Goal: Task Accomplishment & Management: Complete application form

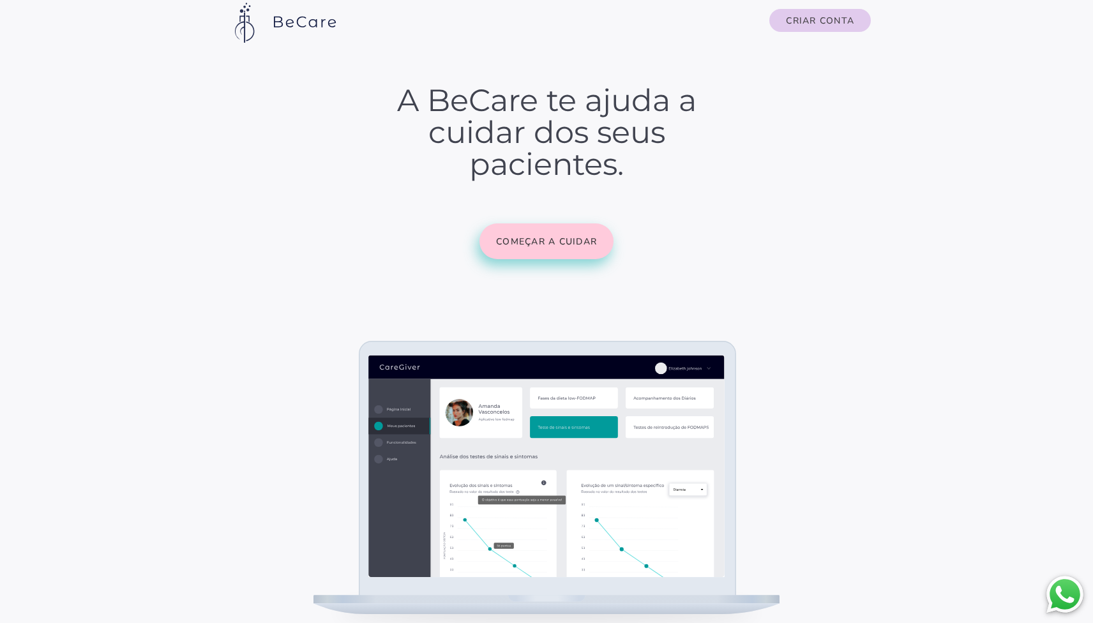
click at [0, 0] on slot "Começar a cuidar" at bounding box center [0, 0] width 0 height 0
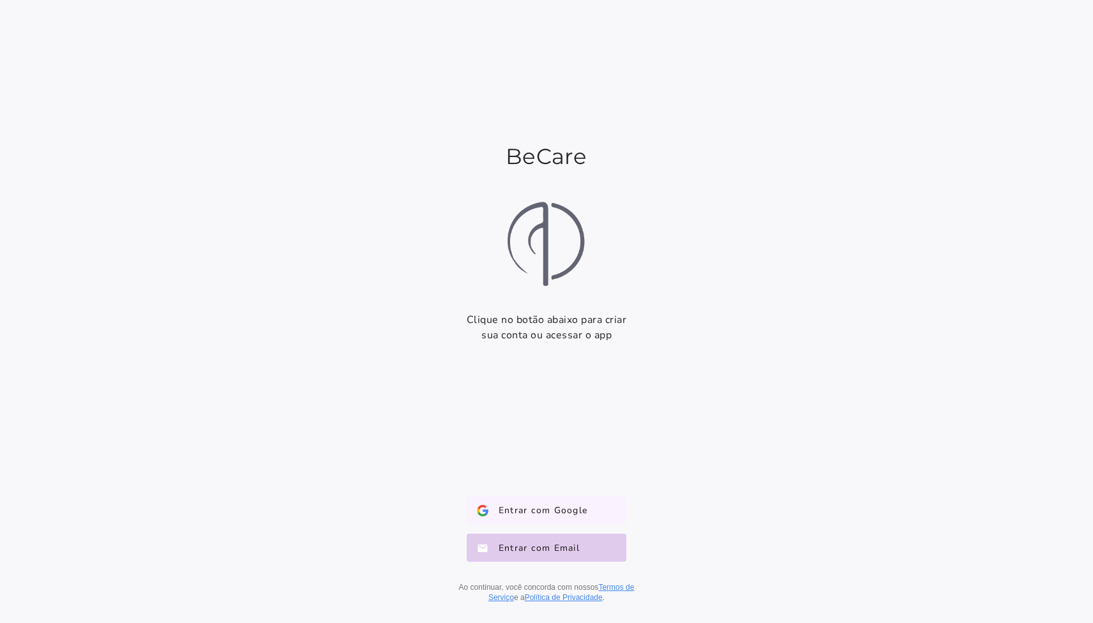
click at [525, 500] on button "Entrar com Google Google" at bounding box center [547, 511] width 160 height 28
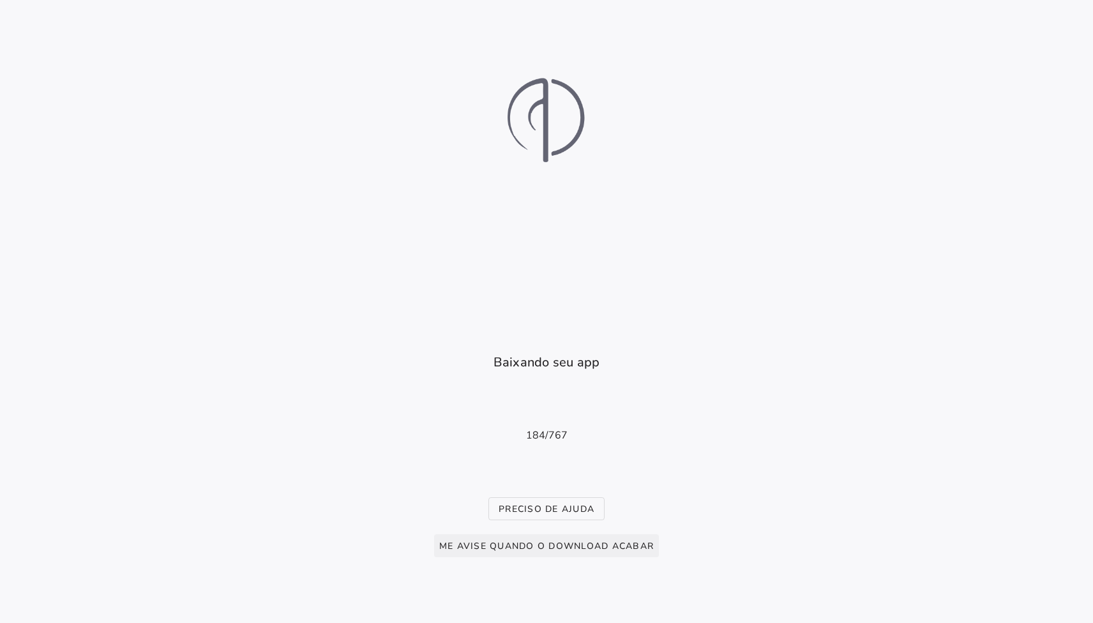
click at [576, 545] on span "Me avise quando o download acabar" at bounding box center [546, 546] width 215 height 12
